Goal: Task Accomplishment & Management: Use online tool/utility

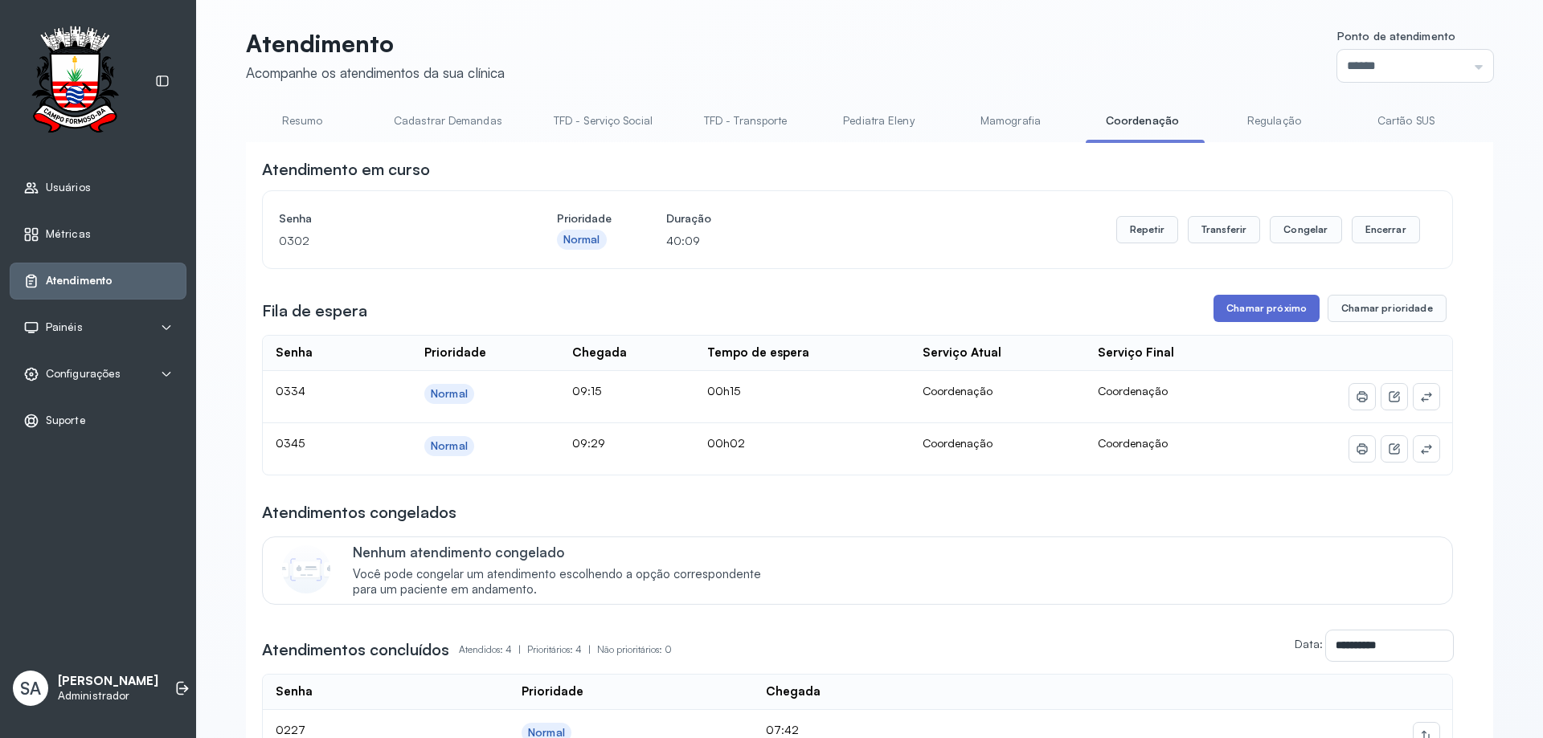
click at [1236, 316] on button "Chamar próximo" at bounding box center [1266, 308] width 106 height 27
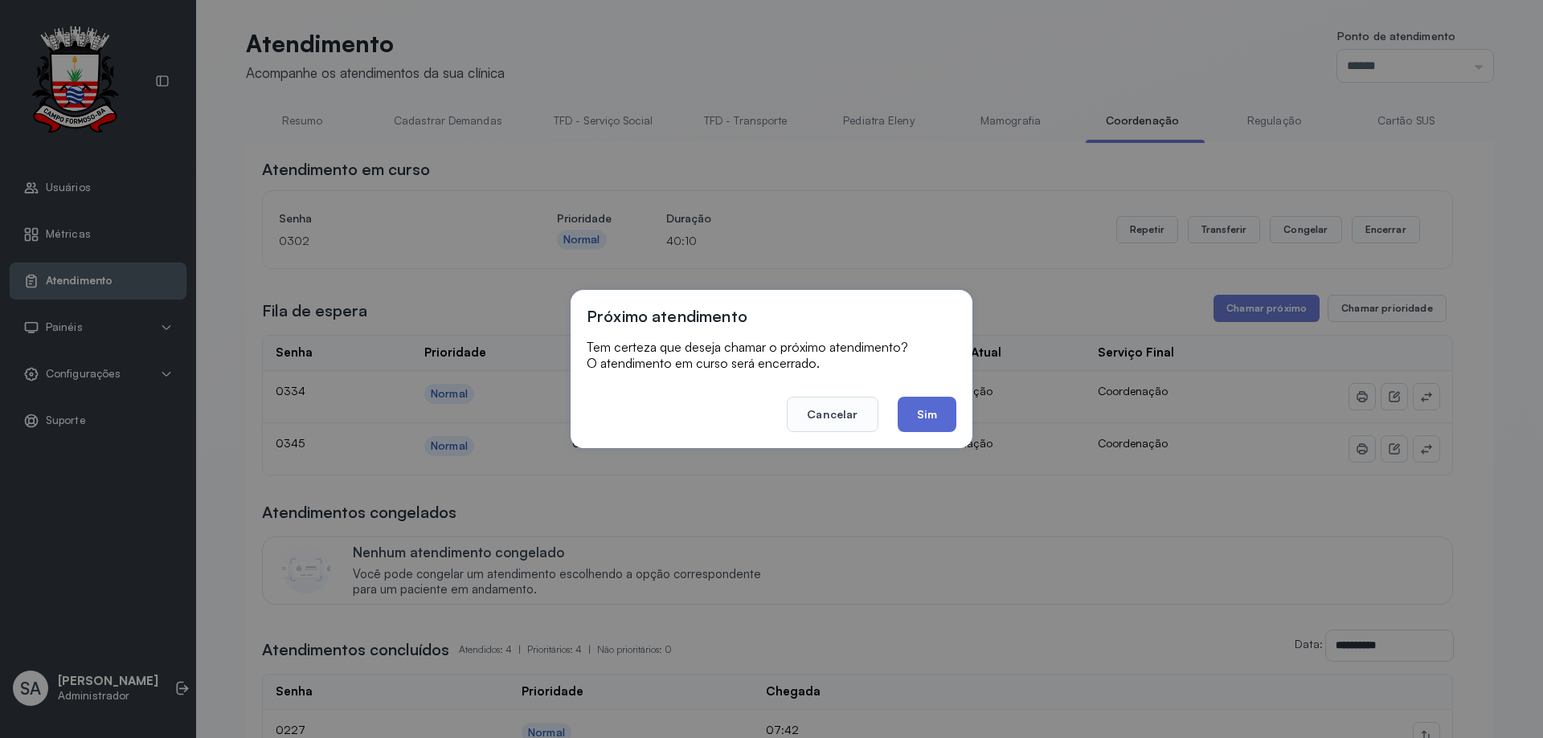
click at [921, 415] on button "Sim" at bounding box center [926, 414] width 59 height 35
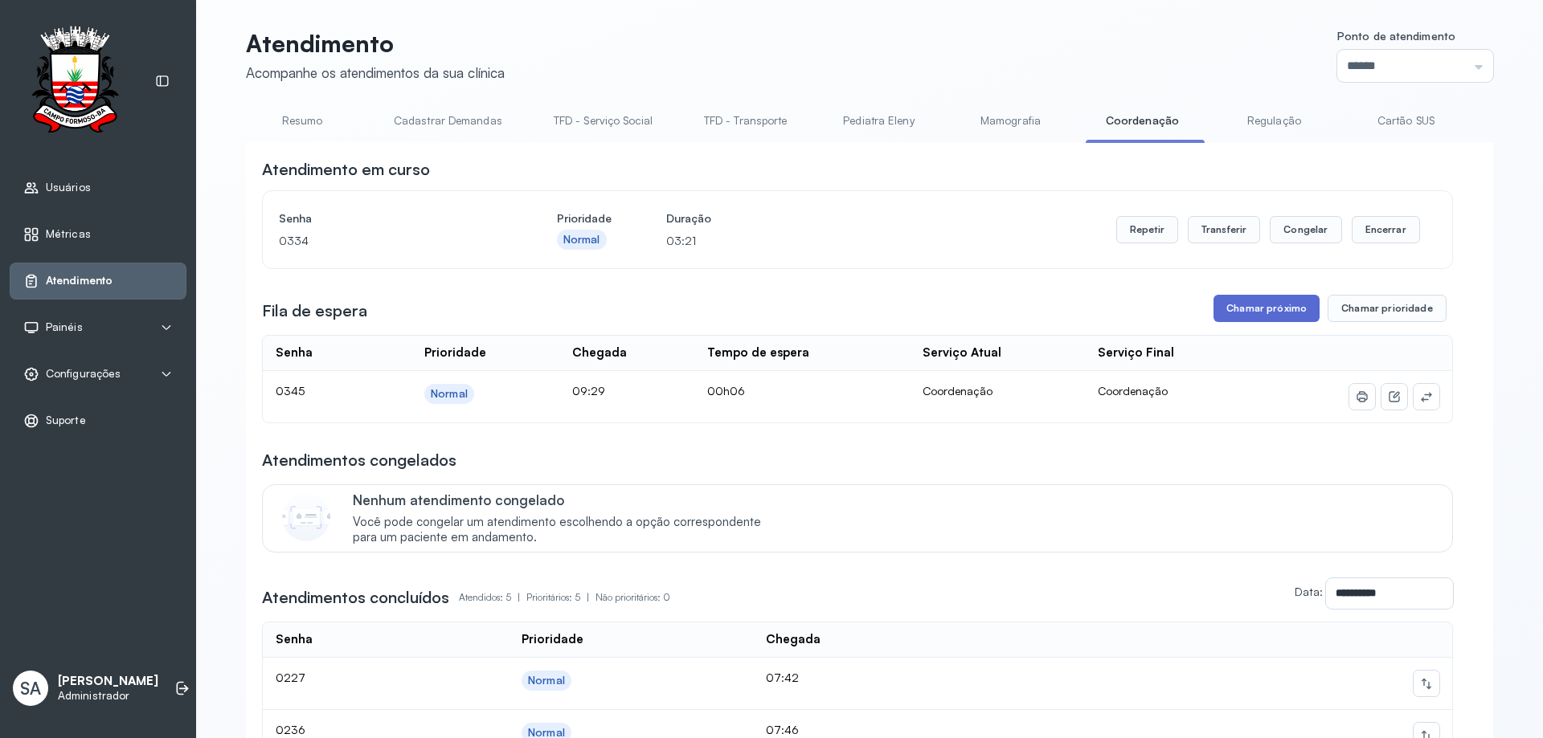
click at [1258, 315] on button "Chamar próximo" at bounding box center [1266, 308] width 106 height 27
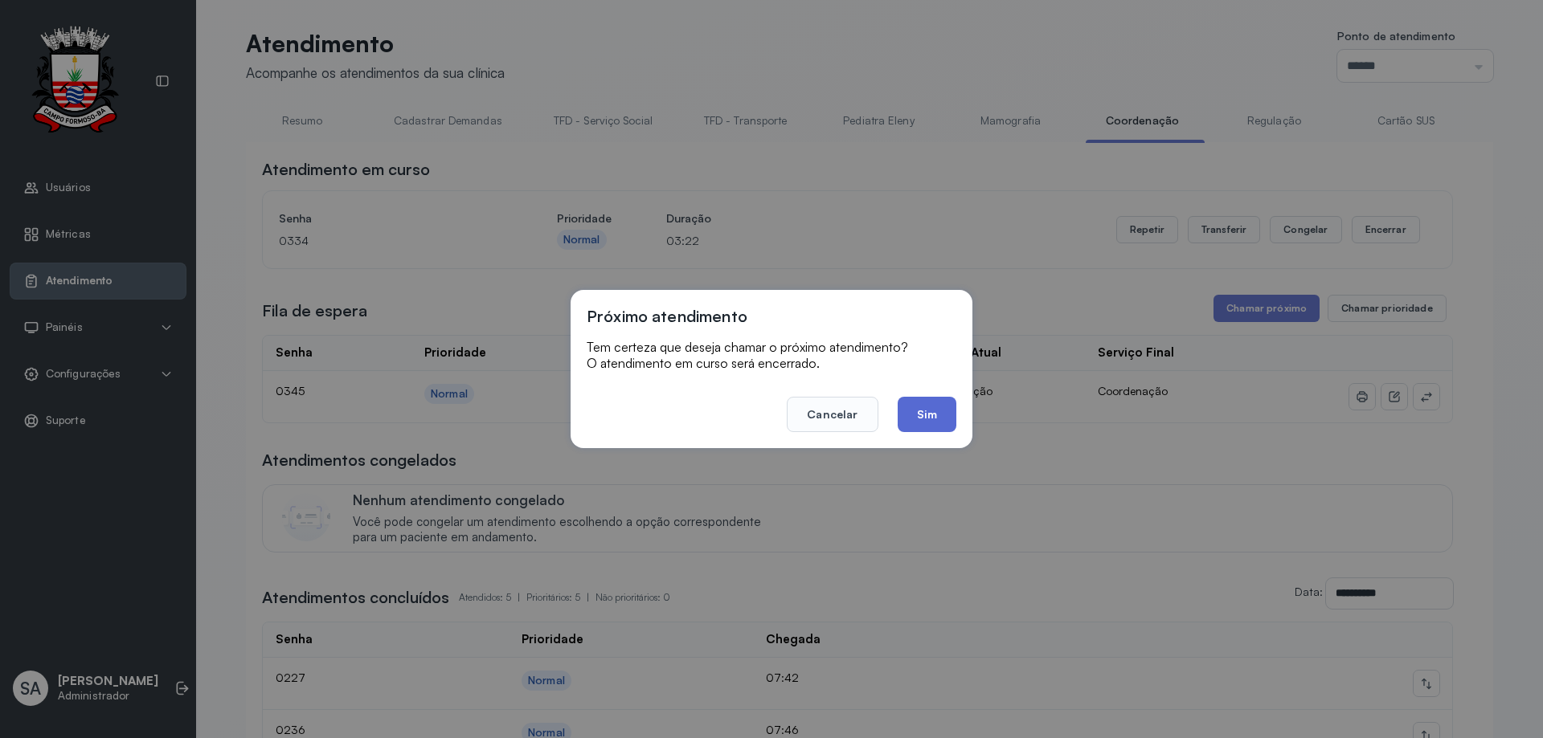
click at [943, 411] on button "Sim" at bounding box center [926, 414] width 59 height 35
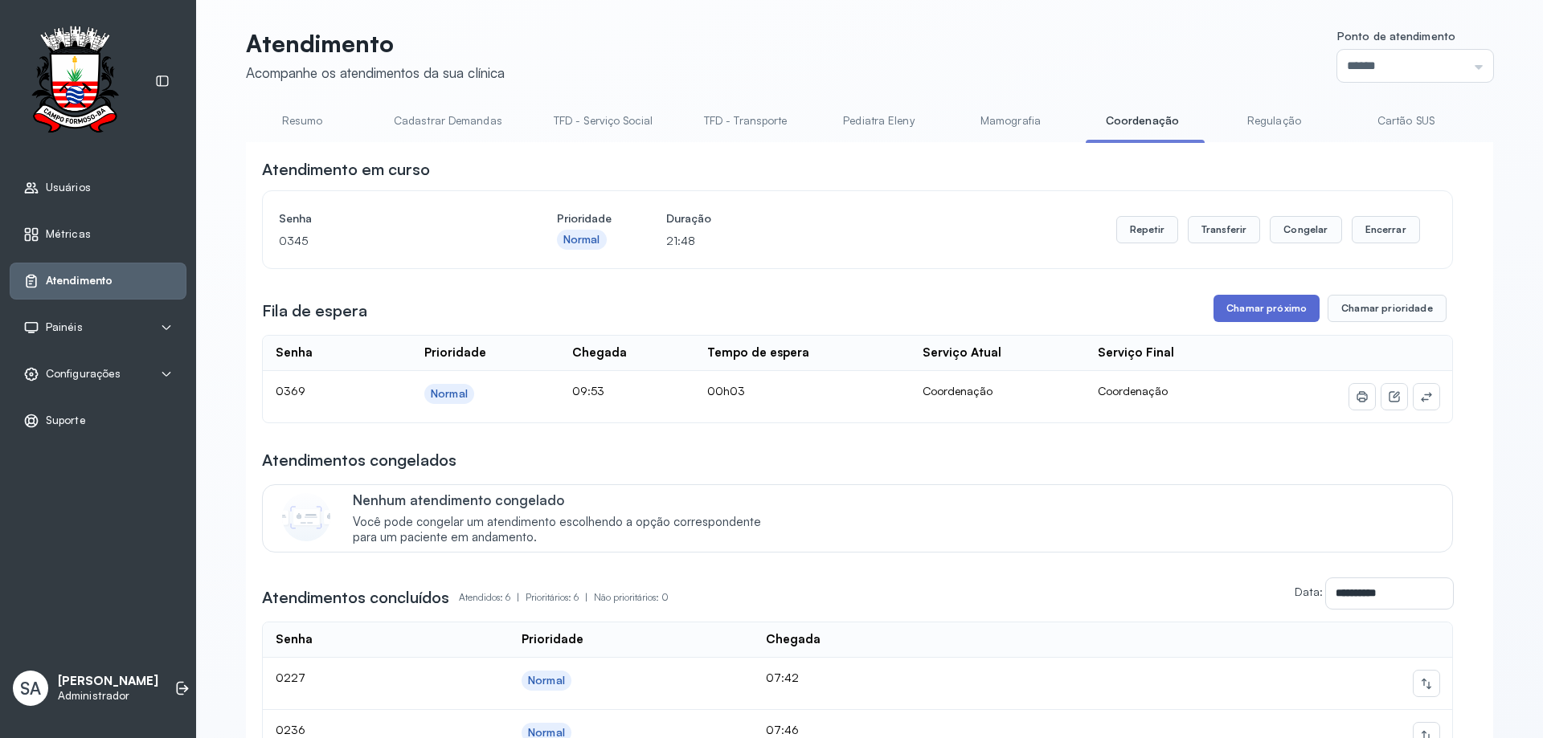
click at [1237, 309] on button "Chamar próximo" at bounding box center [1266, 308] width 106 height 27
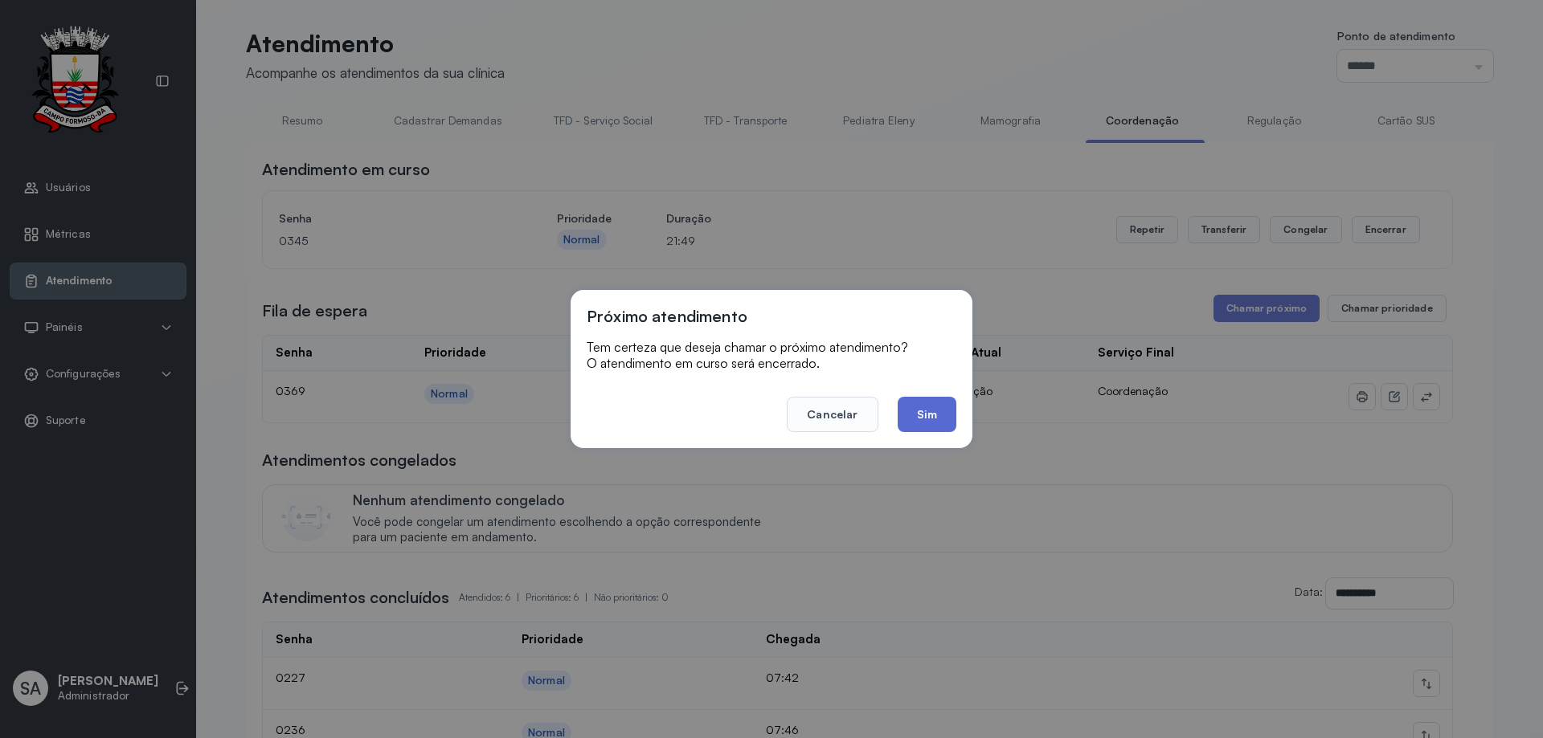
click at [926, 423] on button "Sim" at bounding box center [926, 414] width 59 height 35
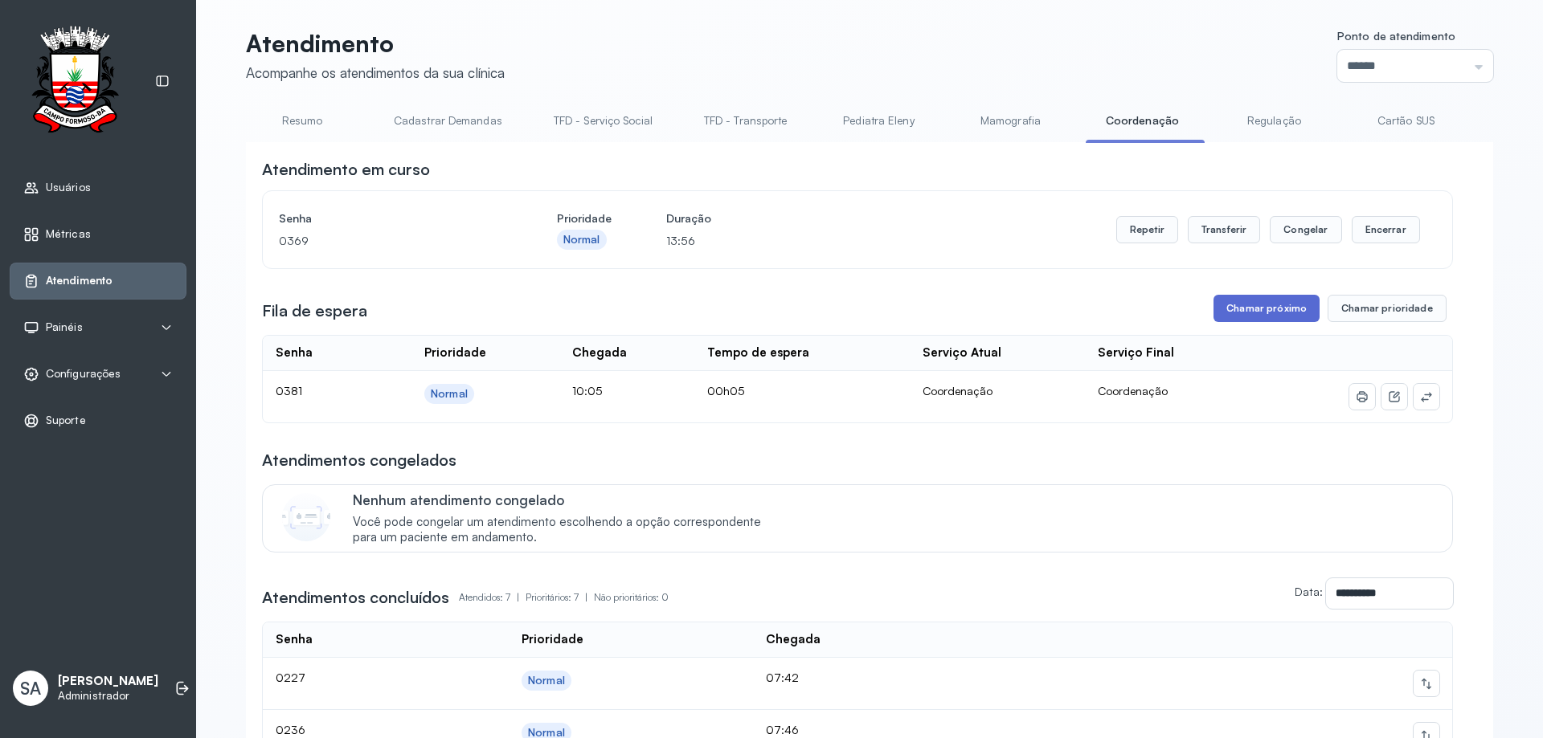
click at [1262, 313] on button "Chamar próximo" at bounding box center [1266, 308] width 106 height 27
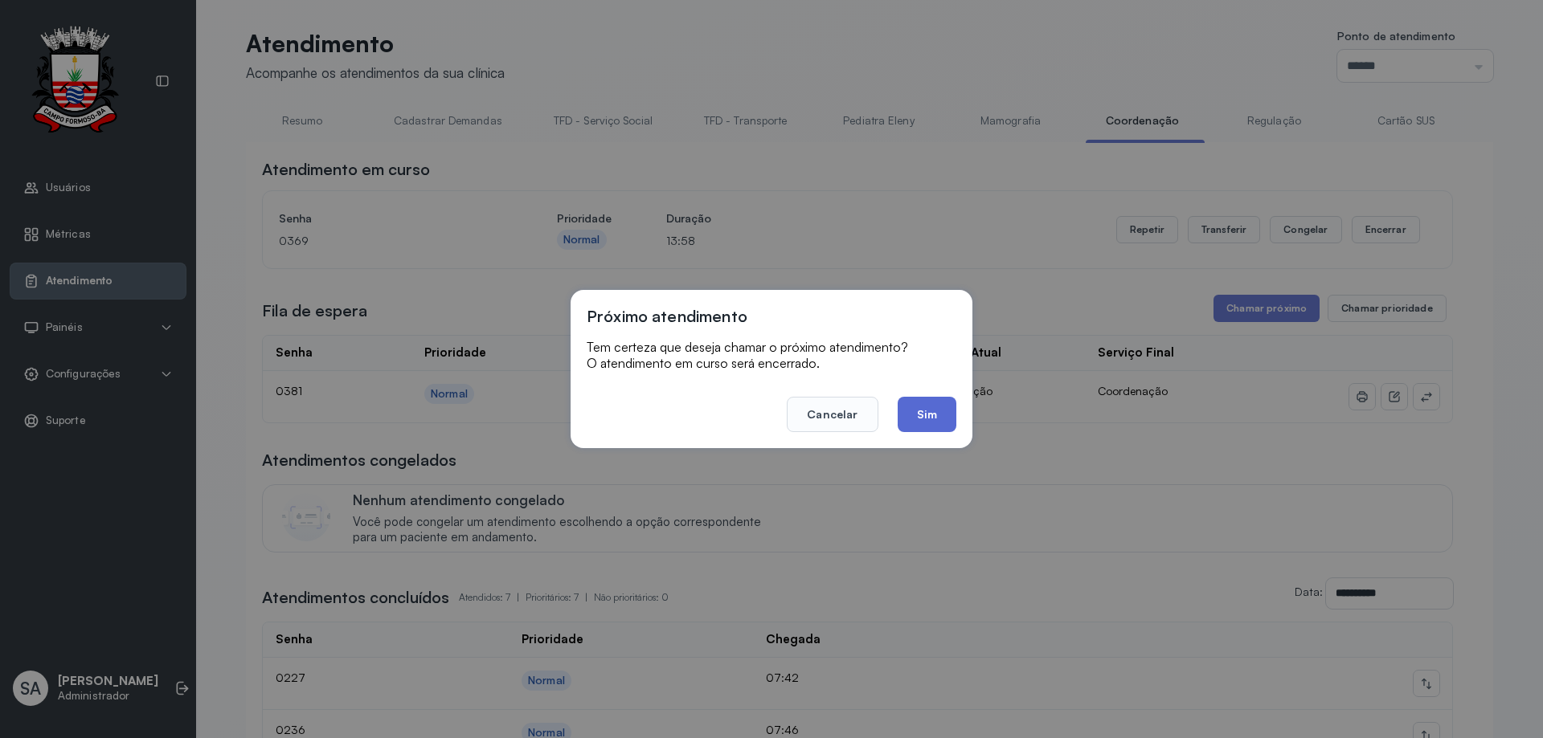
click at [934, 419] on button "Sim" at bounding box center [926, 414] width 59 height 35
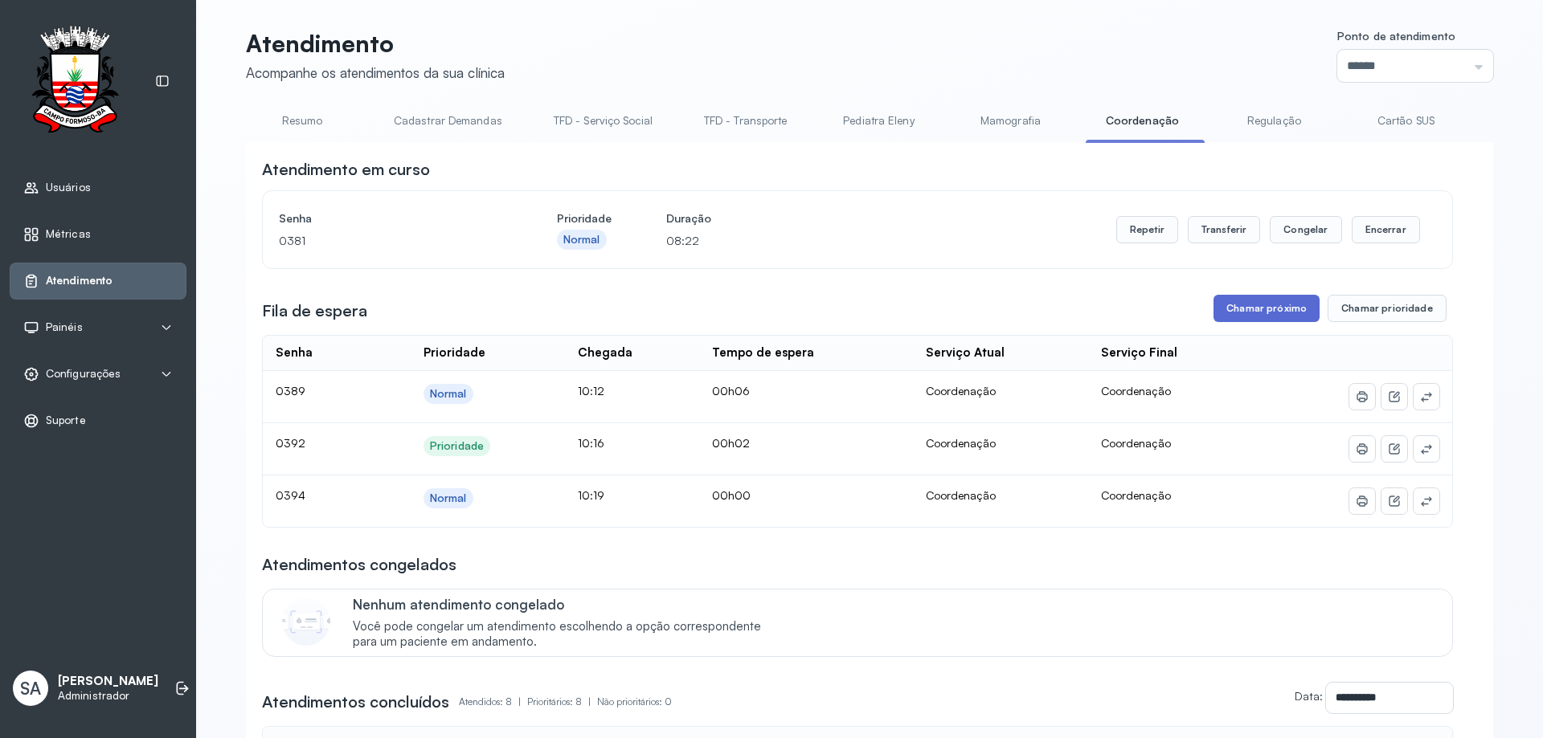
click at [1249, 306] on button "Chamar próximo" at bounding box center [1266, 308] width 106 height 27
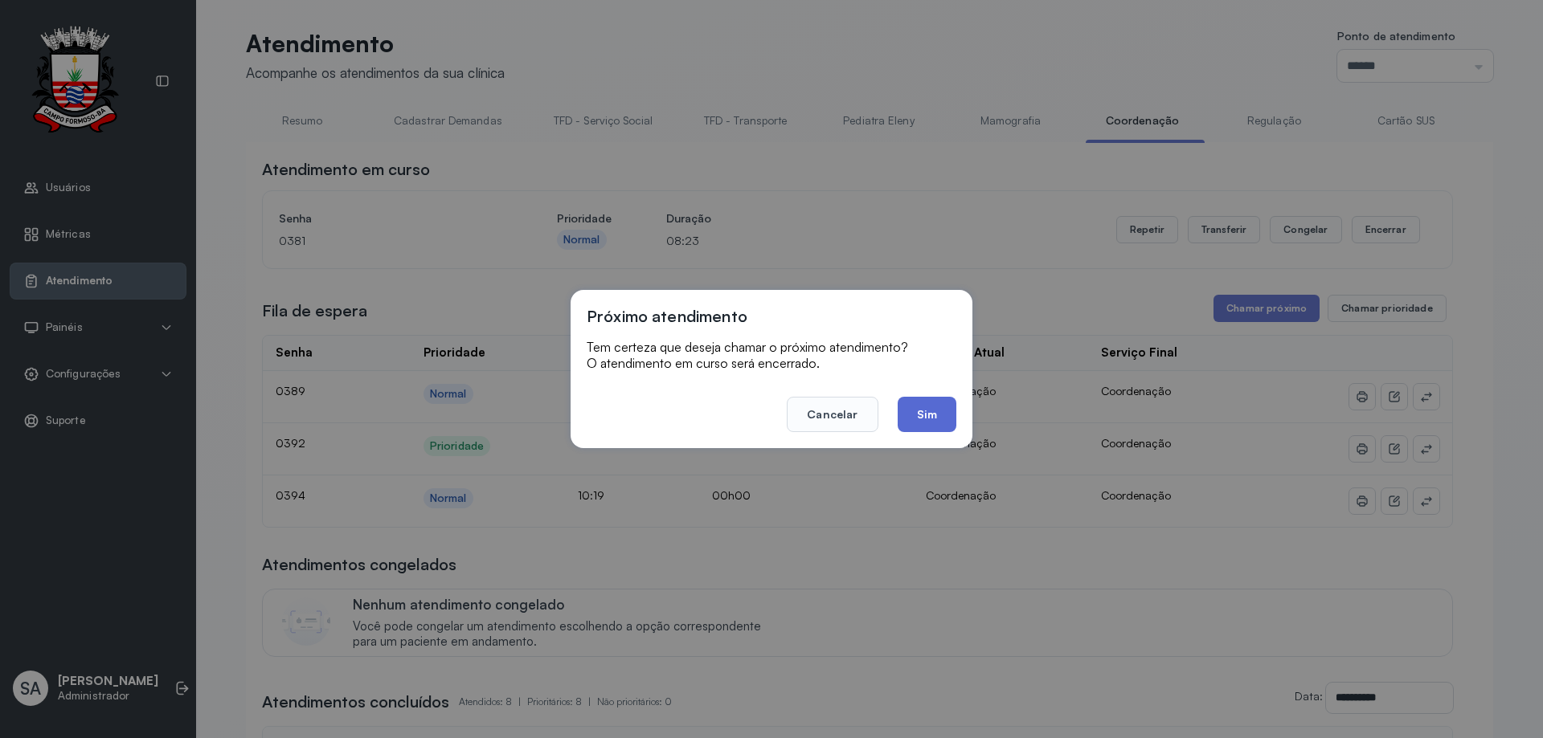
click at [936, 416] on button "Sim" at bounding box center [926, 414] width 59 height 35
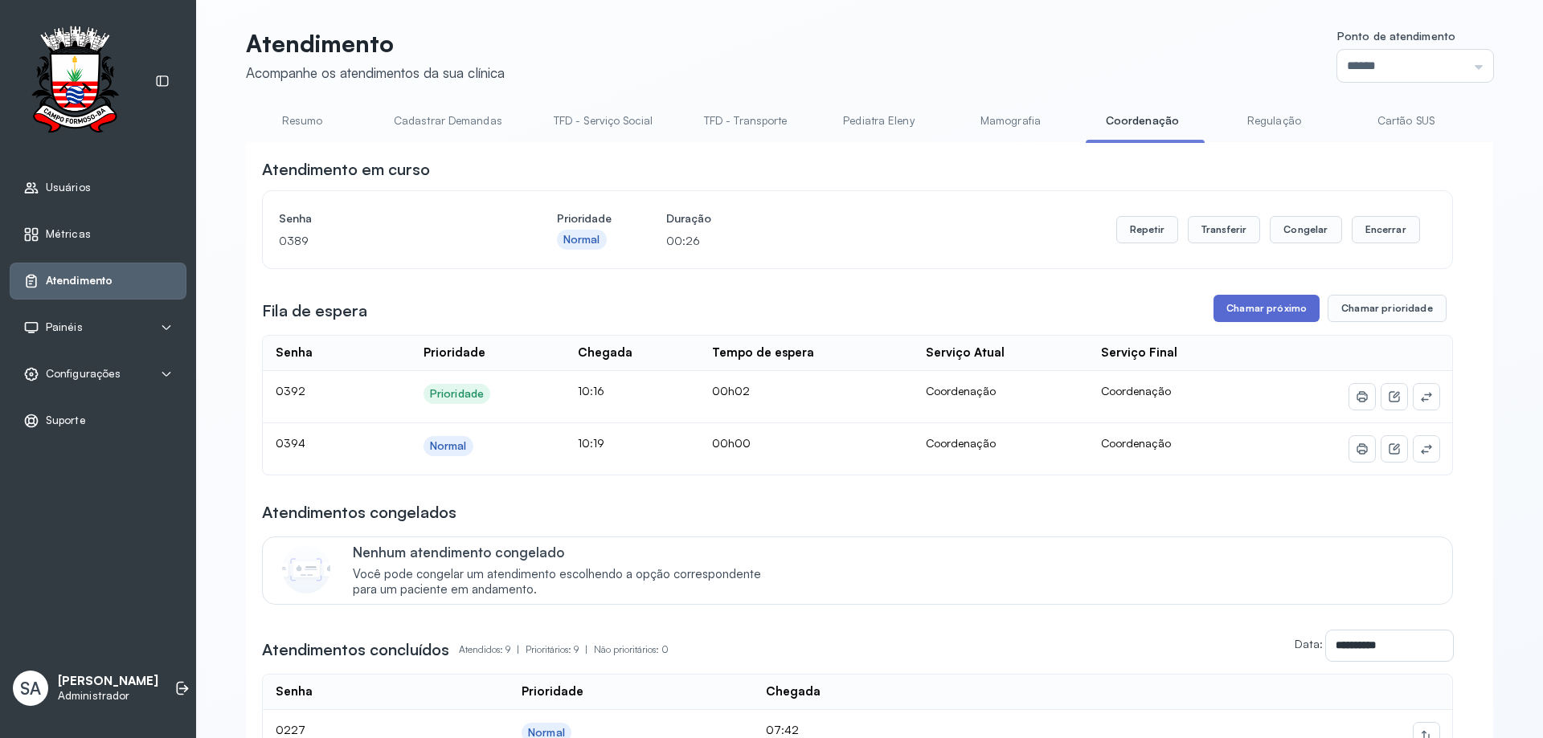
click at [1277, 309] on button "Chamar próximo" at bounding box center [1266, 308] width 106 height 27
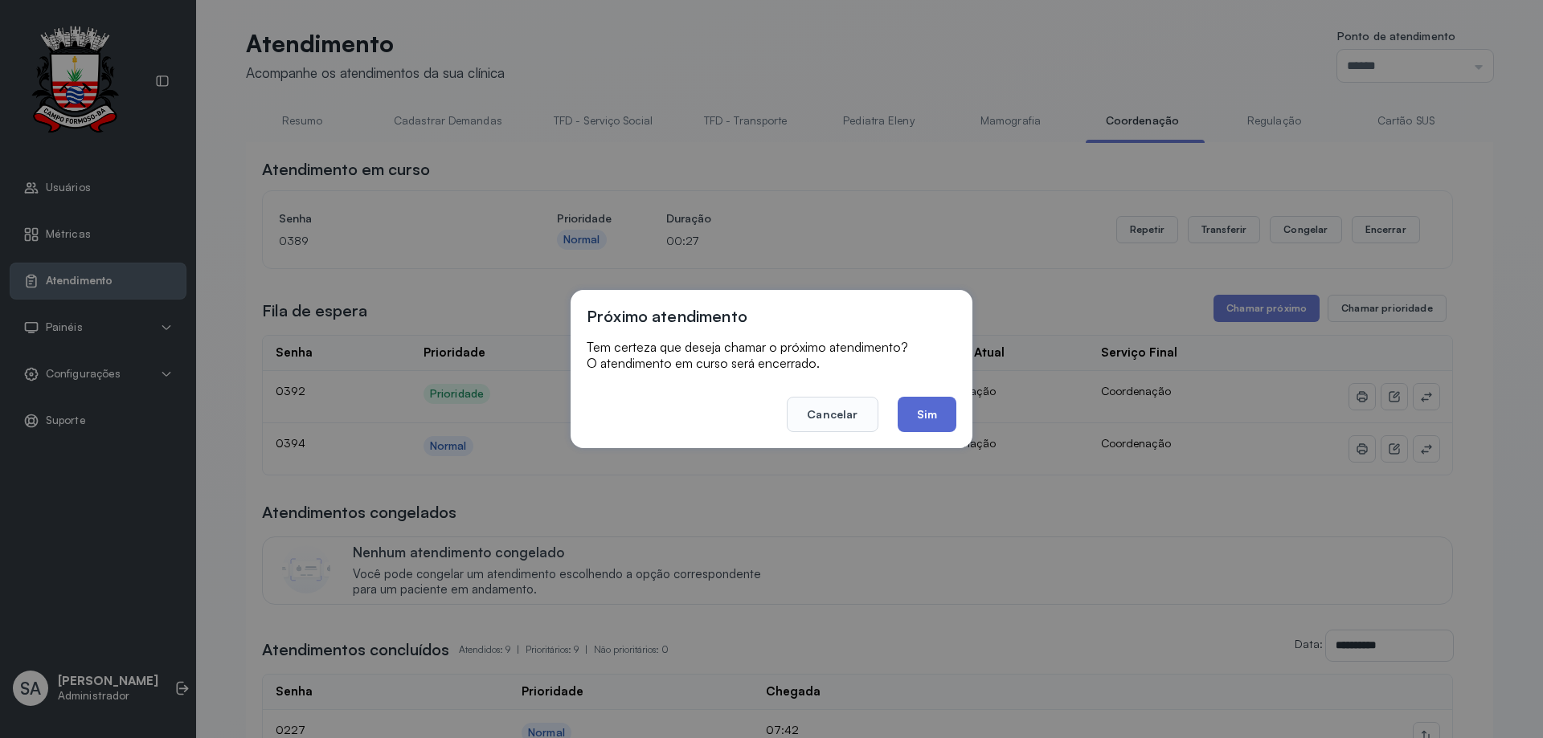
click at [946, 402] on button "Sim" at bounding box center [926, 414] width 59 height 35
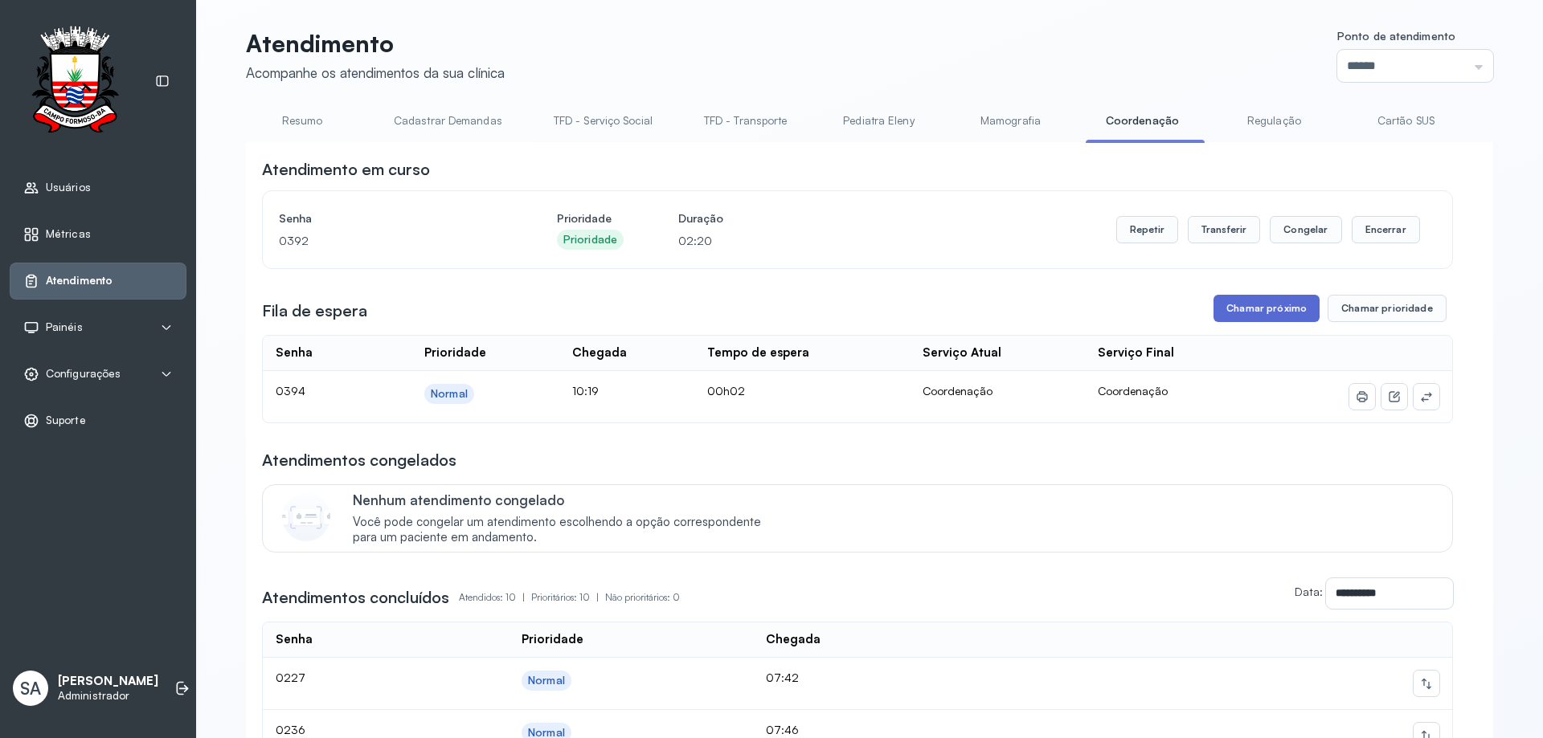
click at [1282, 318] on button "Chamar próximo" at bounding box center [1266, 308] width 106 height 27
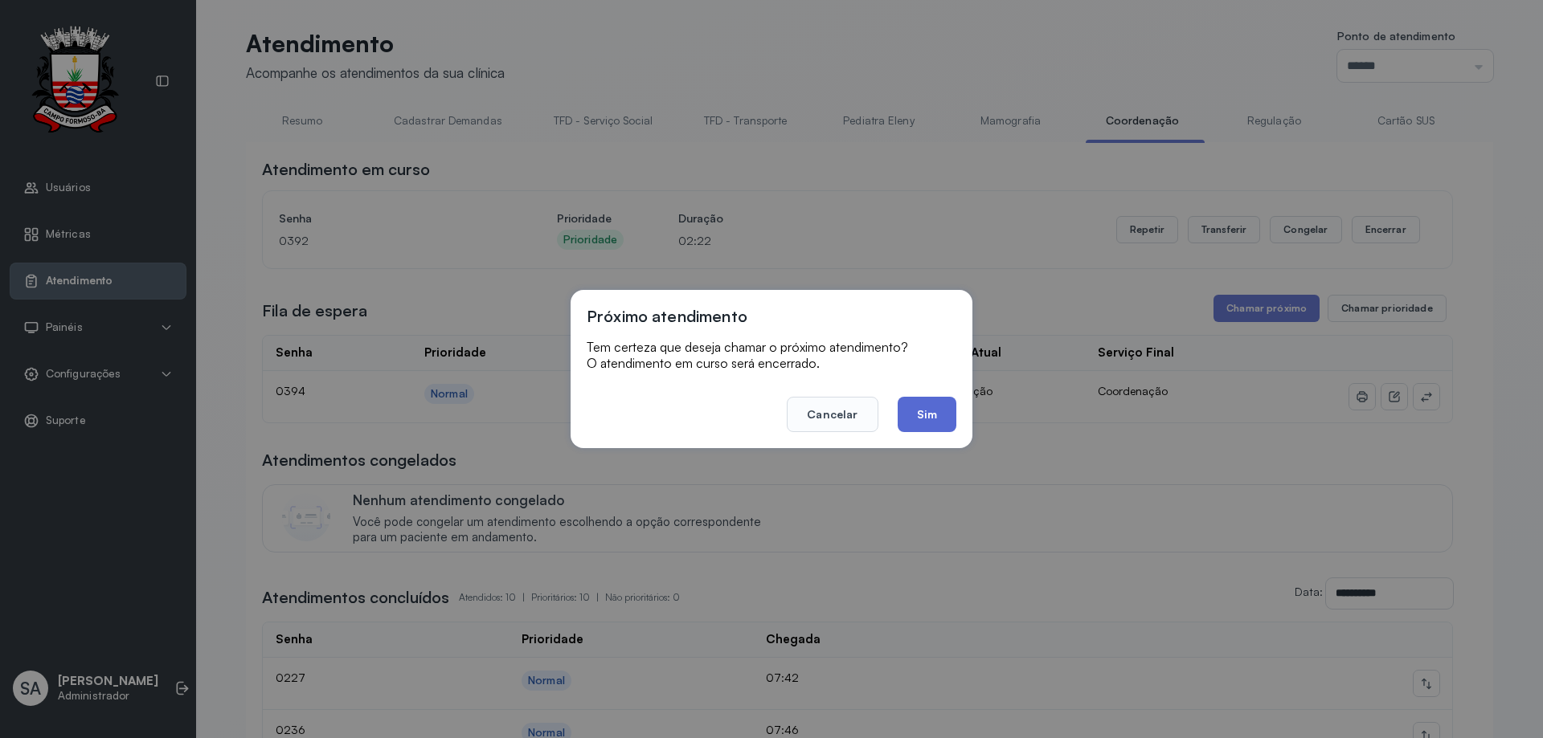
click at [917, 412] on button "Sim" at bounding box center [926, 414] width 59 height 35
